Goal: Transaction & Acquisition: Purchase product/service

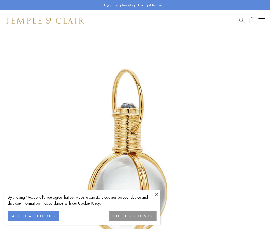
scroll to position [134, 0]
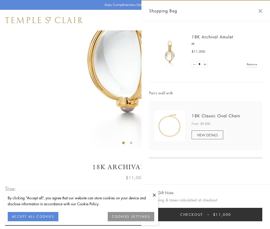
click at [206, 214] on button "Checkout $11,000" at bounding box center [205, 213] width 113 height 13
